Goal: Check status: Check status

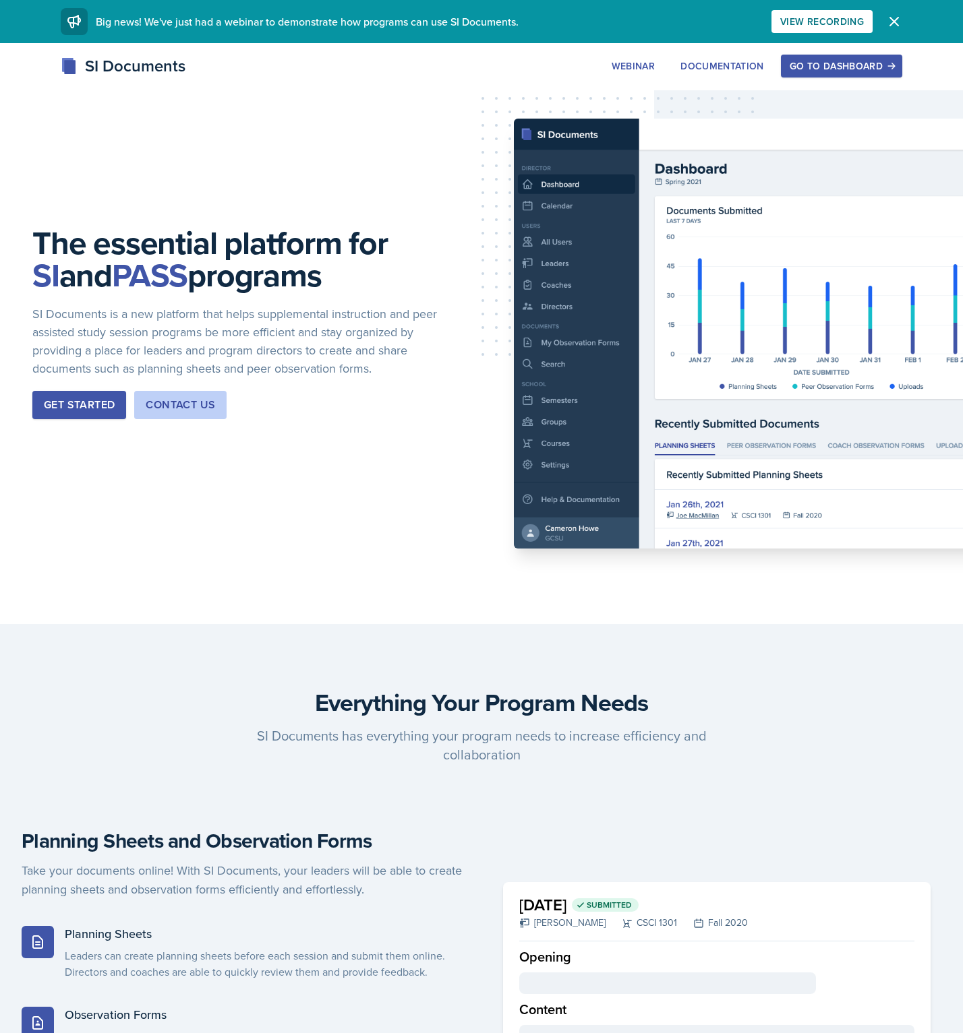
click at [858, 71] on div "Go to Dashboard" at bounding box center [841, 66] width 104 height 11
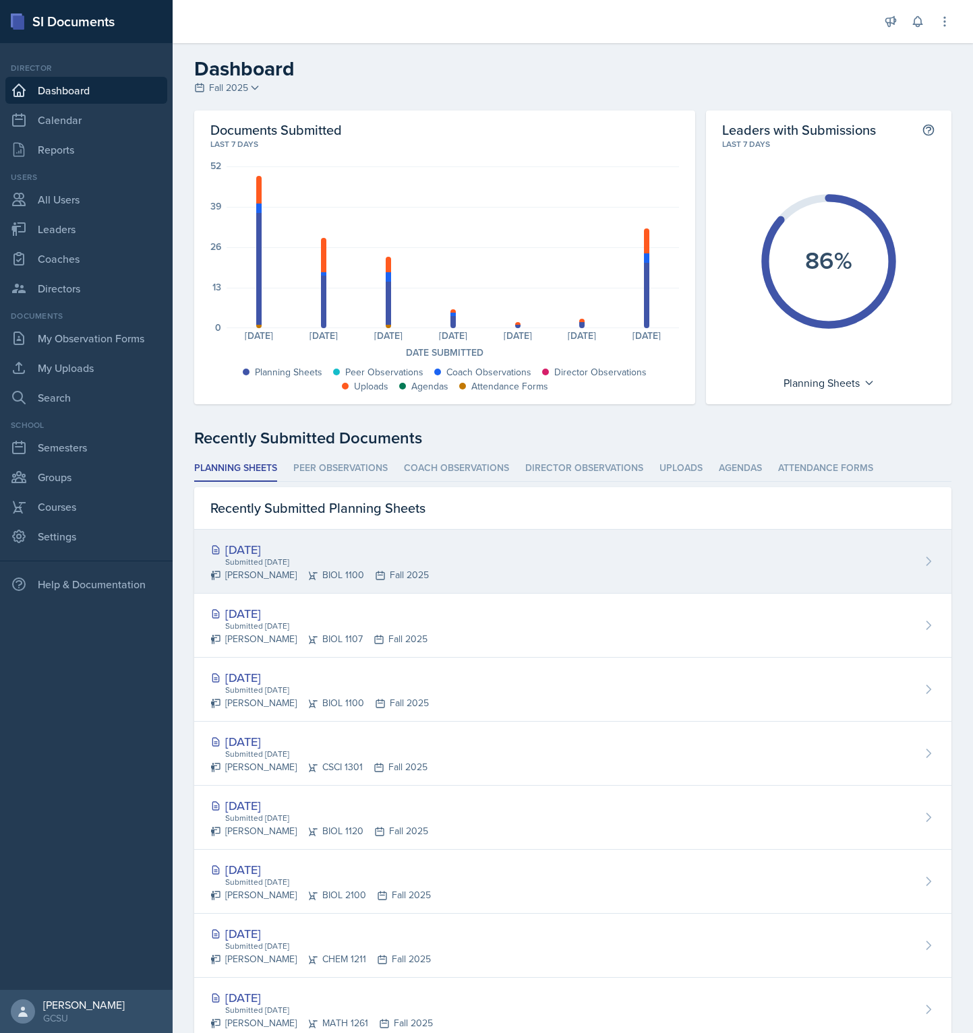
click at [305, 581] on div "[PERSON_NAME] BIOL 1100 Fall 2025" at bounding box center [319, 575] width 218 height 14
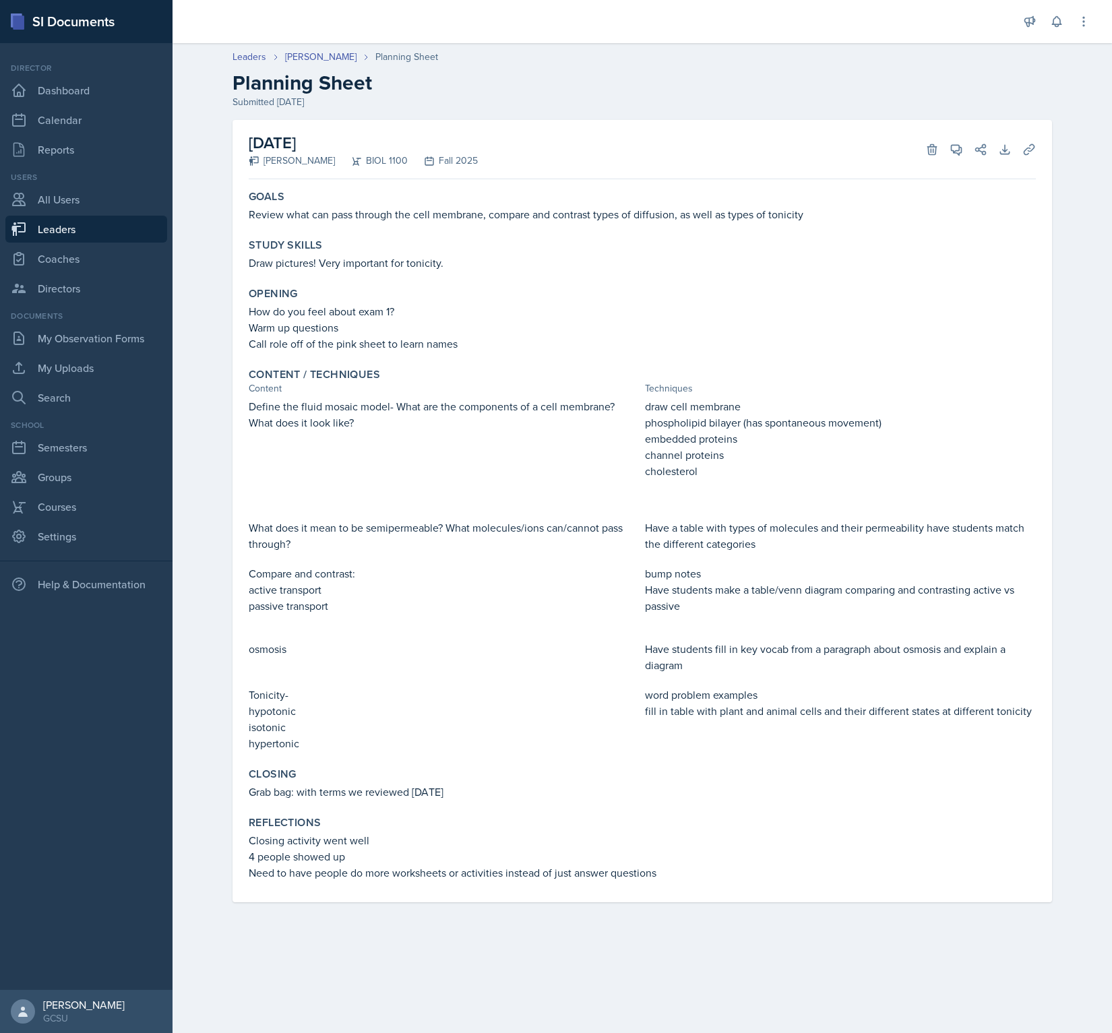
click at [337, 89] on h2 "Planning Sheet" at bounding box center [643, 83] width 820 height 24
click at [337, 90] on h2 "Planning Sheet" at bounding box center [643, 83] width 820 height 24
click at [793, 96] on div "Submitted [DATE]" at bounding box center [643, 102] width 820 height 14
